Goal: Information Seeking & Learning: Learn about a topic

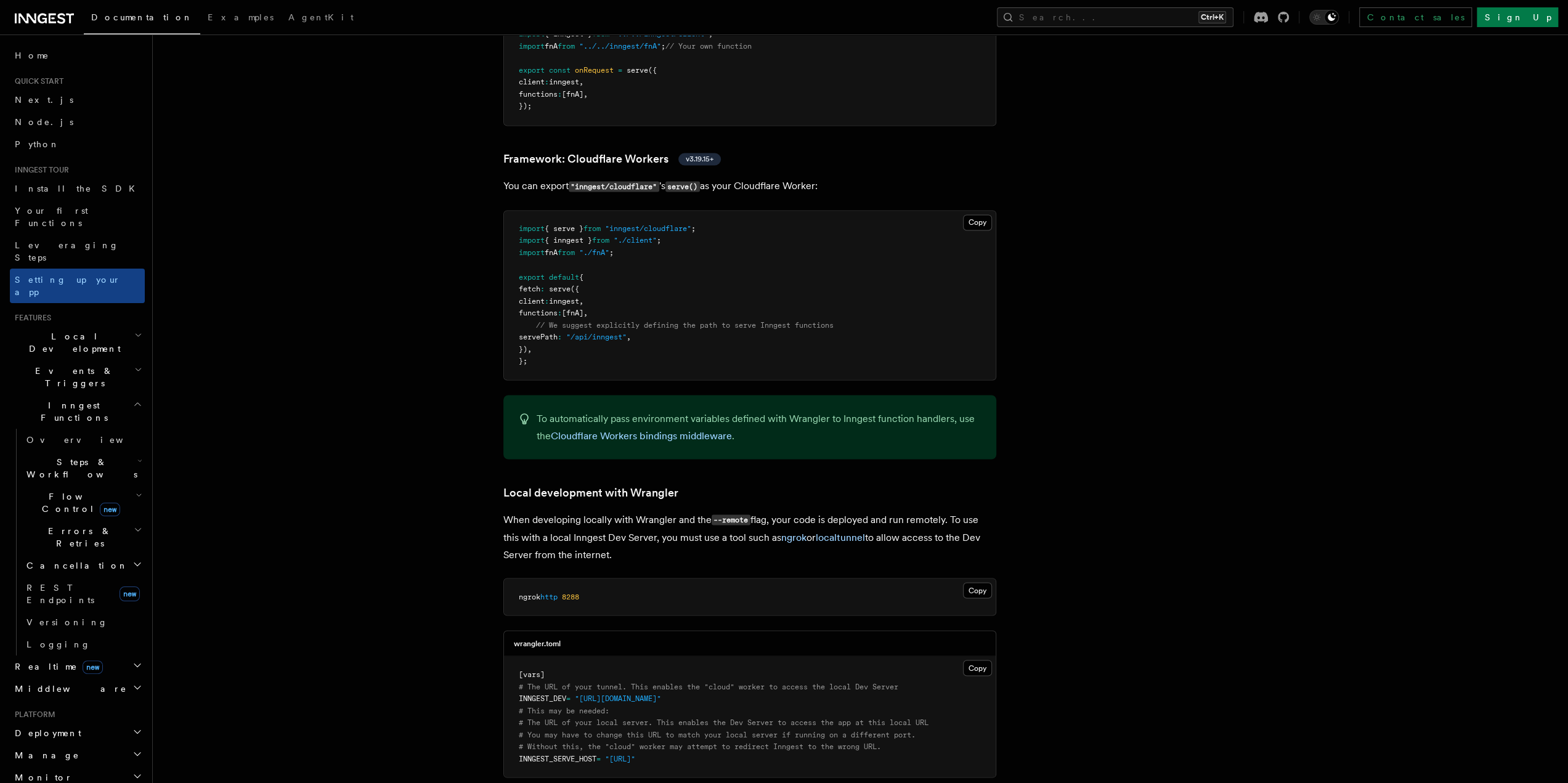
click at [69, 15] on icon at bounding box center [69, 19] width 8 height 10
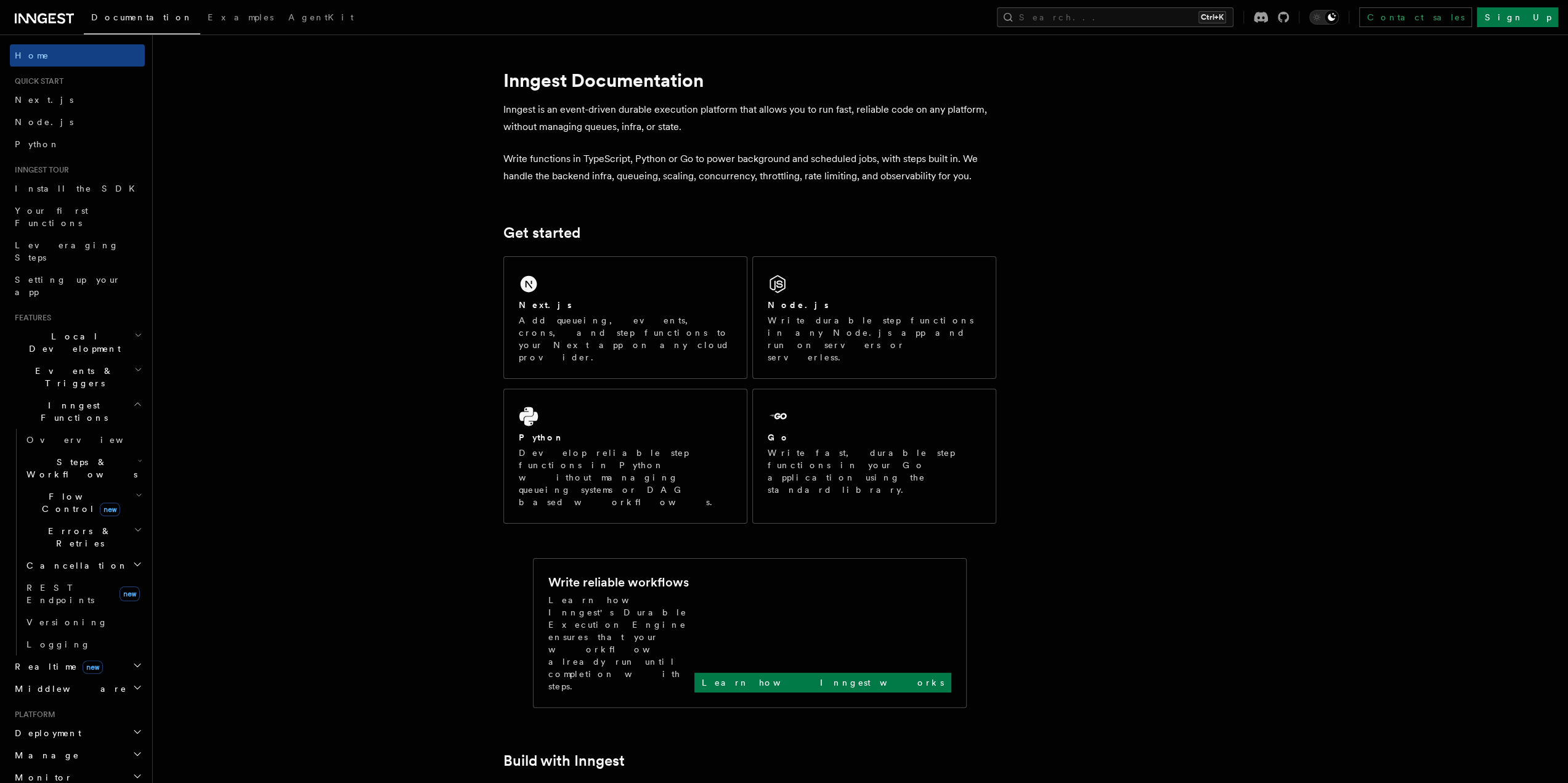
click at [50, 18] on icon at bounding box center [45, 18] width 59 height 15
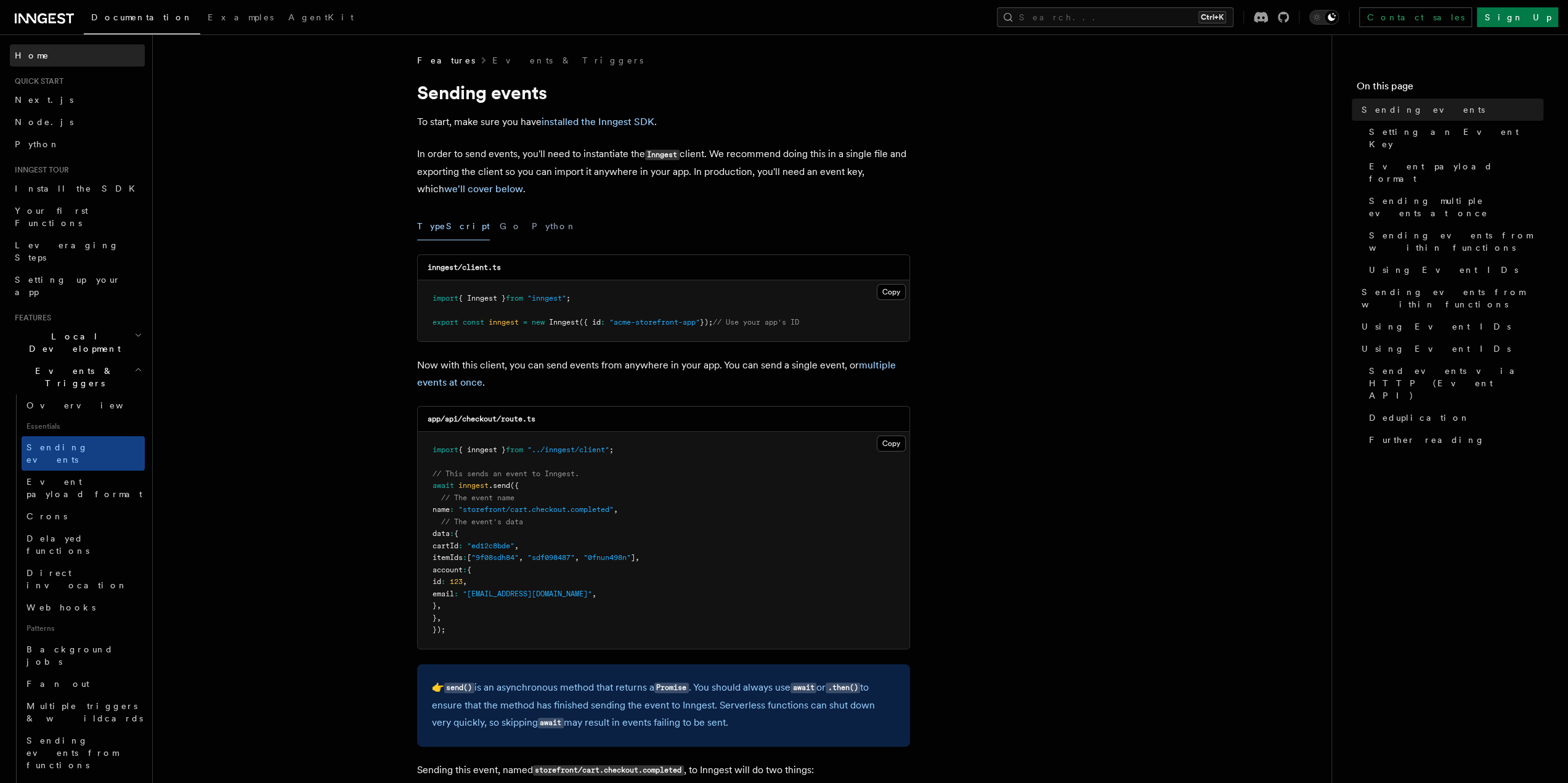
click at [54, 53] on link "Home" at bounding box center [77, 56] width 135 height 22
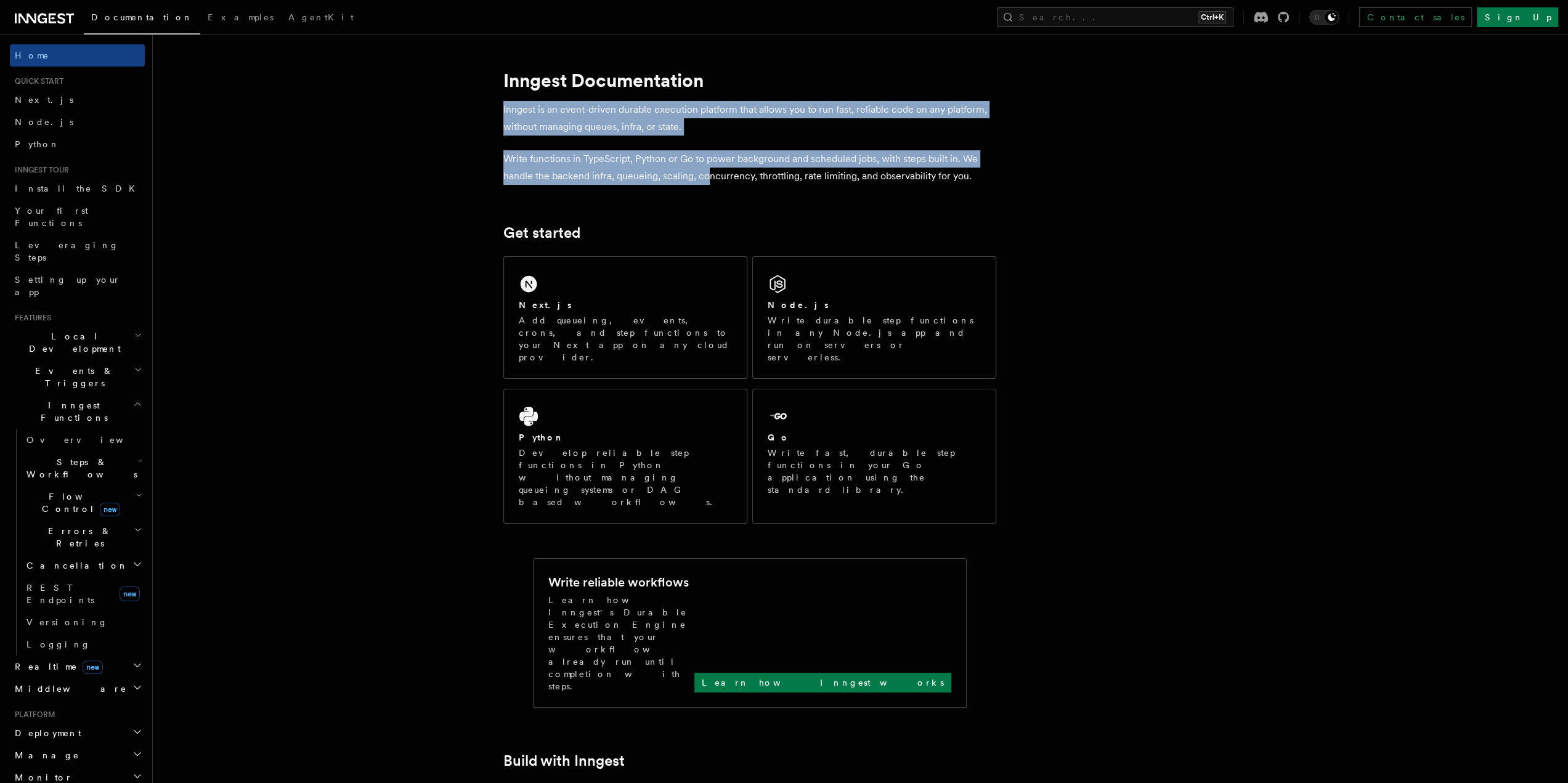
drag, startPoint x: 487, startPoint y: 113, endPoint x: 740, endPoint y: 187, distance: 263.6
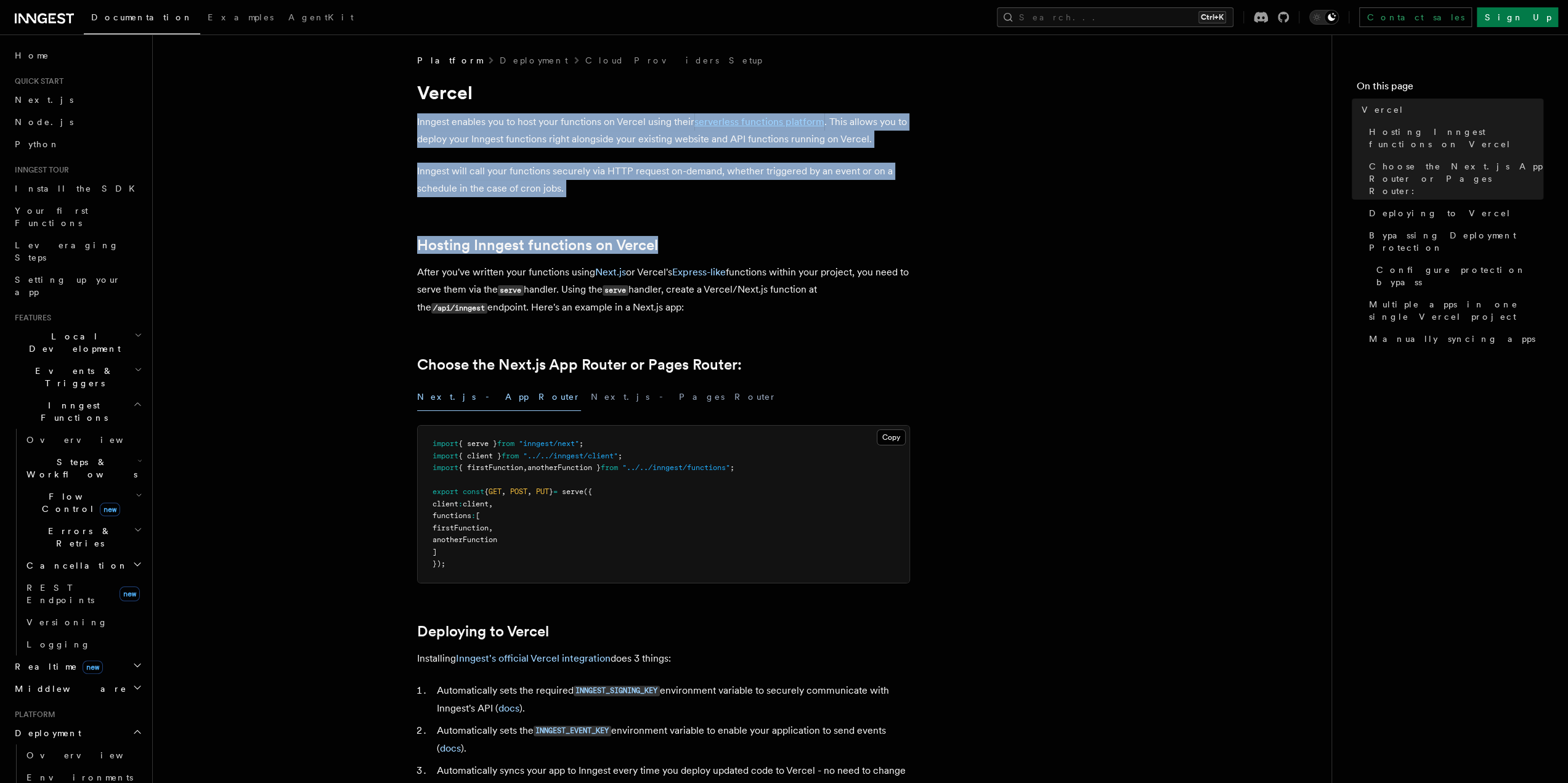
drag, startPoint x: 404, startPoint y: 120, endPoint x: 864, endPoint y: 225, distance: 471.8
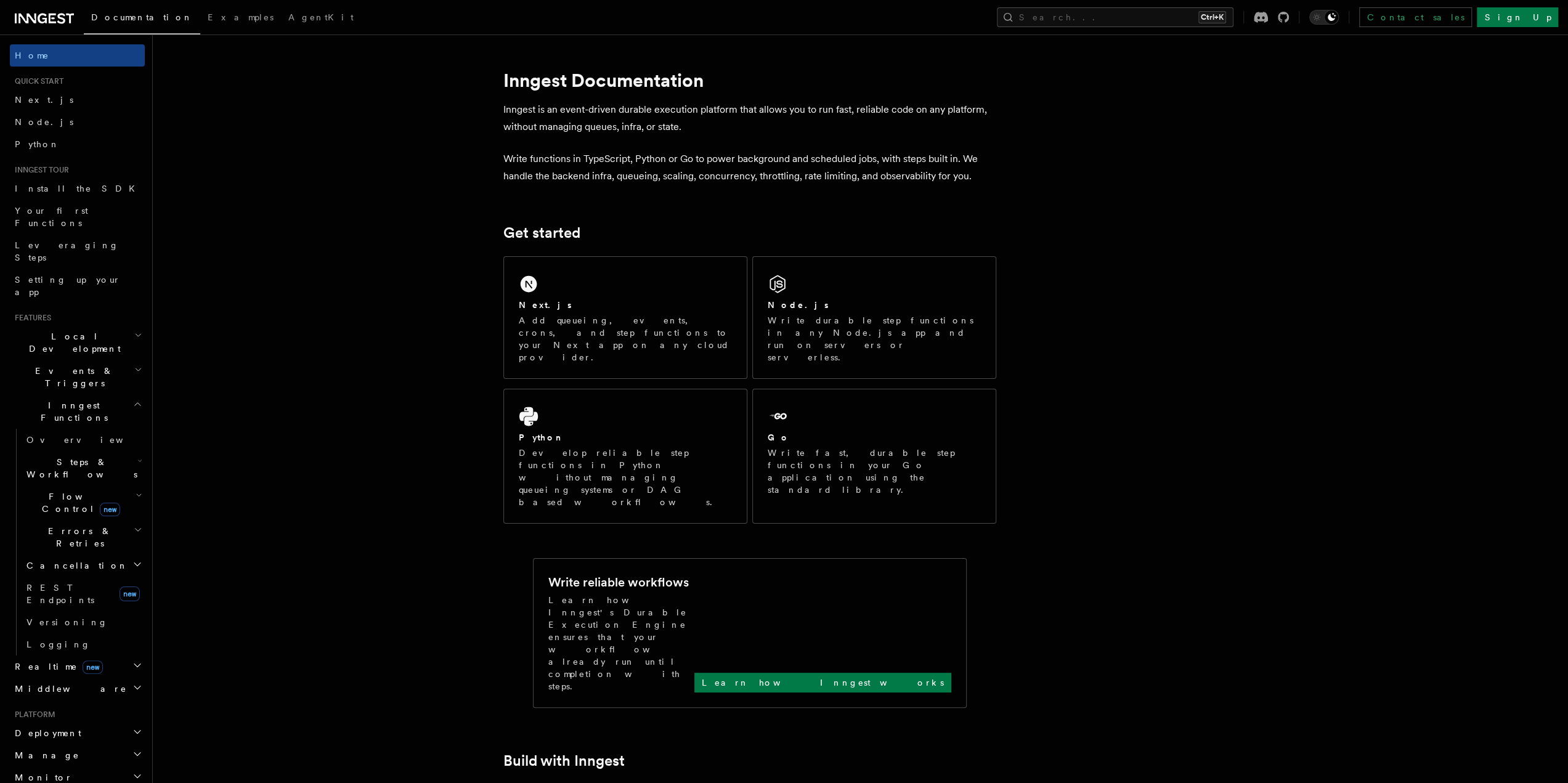
click at [2, 25] on div "Documentation Examples AgentKit Search... Ctrl+K Contact sales Sign Up" at bounding box center [784, 17] width 1568 height 35
click at [17, 17] on icon at bounding box center [45, 18] width 59 height 15
